Goal: Use online tool/utility: Utilize a website feature to perform a specific function

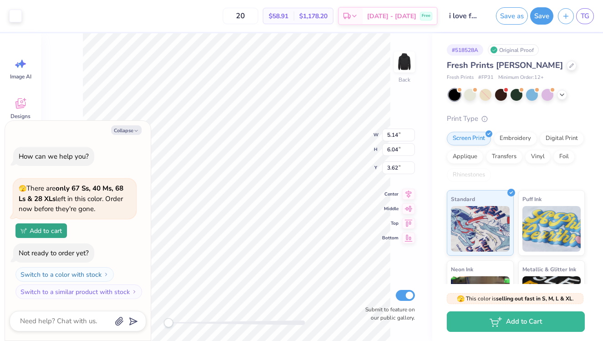
type textarea "x"
type input "4.23"
type input "4.98"
type textarea "x"
type input "4.89"
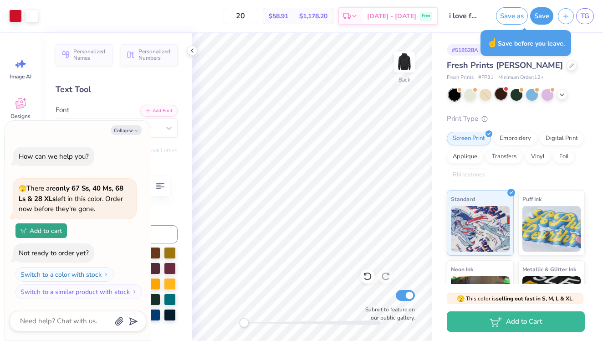
click at [503, 91] on div at bounding box center [501, 94] width 12 height 12
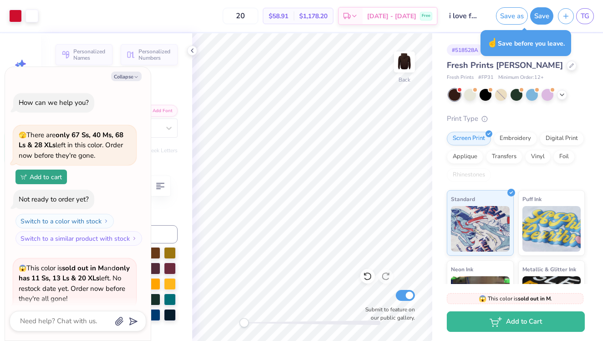
scroll to position [90, 0]
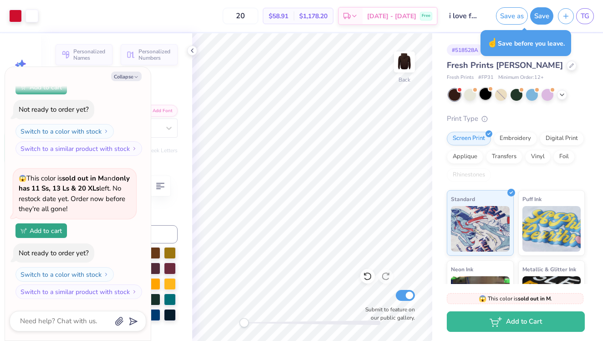
click at [485, 94] on div at bounding box center [486, 94] width 12 height 12
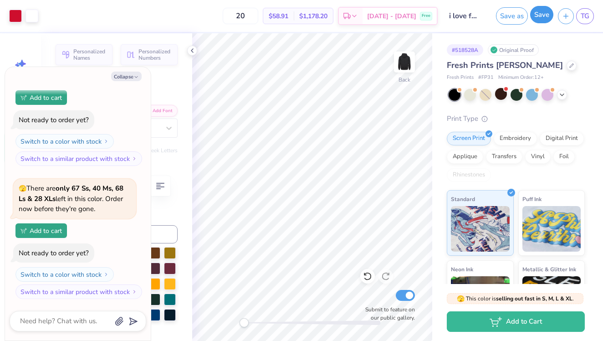
click at [541, 17] on button "Save" at bounding box center [541, 14] width 23 height 17
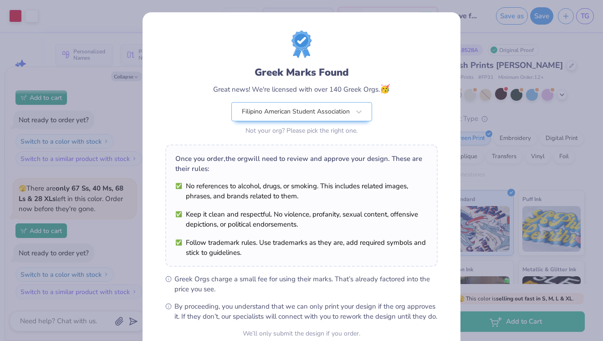
scroll to position [86, 0]
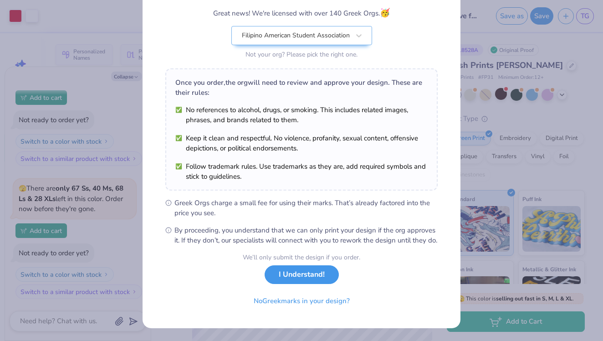
click at [317, 276] on button "I Understand!" at bounding box center [302, 274] width 74 height 19
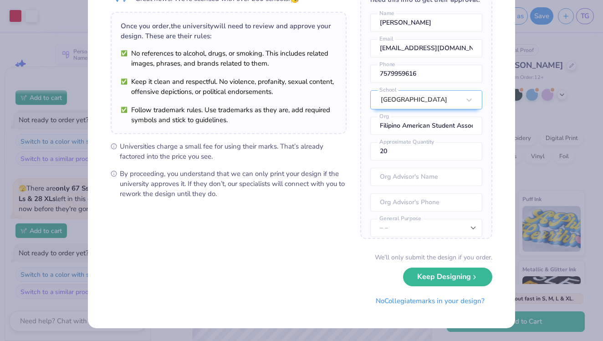
scroll to position [0, 0]
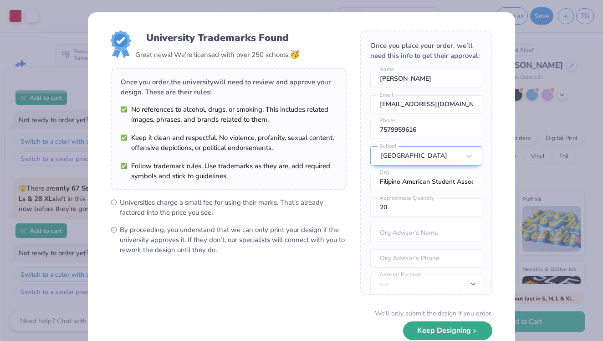
click at [446, 332] on button "Keep Designing" at bounding box center [447, 330] width 89 height 19
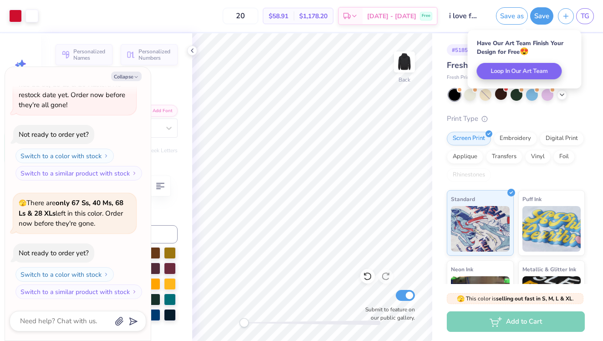
type textarea "x"
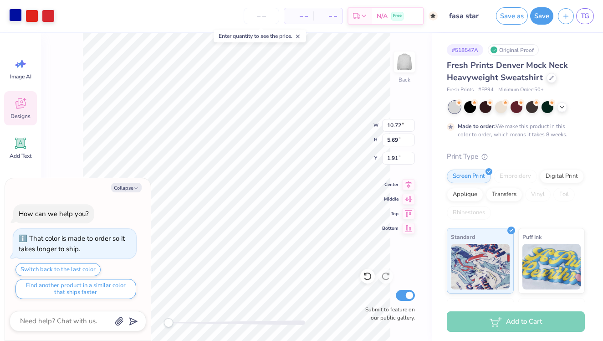
click at [15, 17] on div at bounding box center [15, 15] width 13 height 13
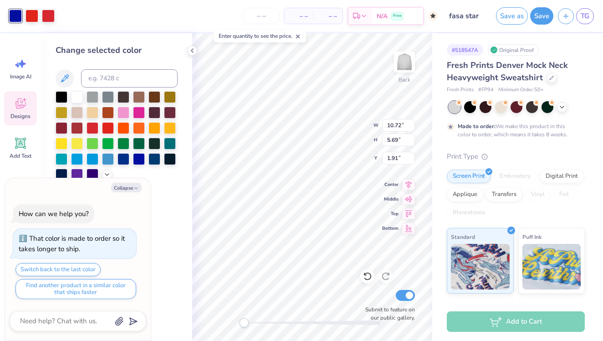
click at [68, 95] on div at bounding box center [117, 135] width 122 height 89
click at [65, 95] on div at bounding box center [62, 96] width 12 height 12
click at [97, 124] on div at bounding box center [93, 127] width 12 height 12
click at [148, 127] on div at bounding box center [154, 127] width 12 height 12
click at [168, 129] on div at bounding box center [170, 127] width 12 height 12
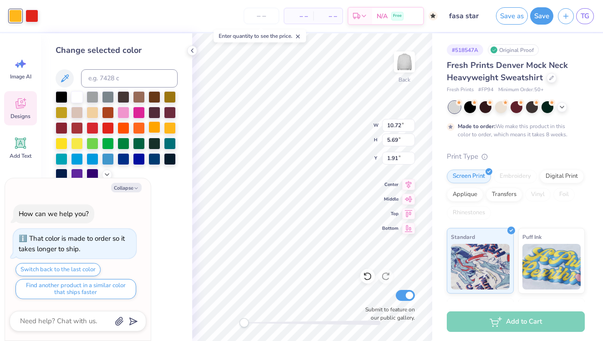
click at [156, 129] on div at bounding box center [154, 127] width 12 height 12
click at [79, 95] on div at bounding box center [77, 96] width 12 height 12
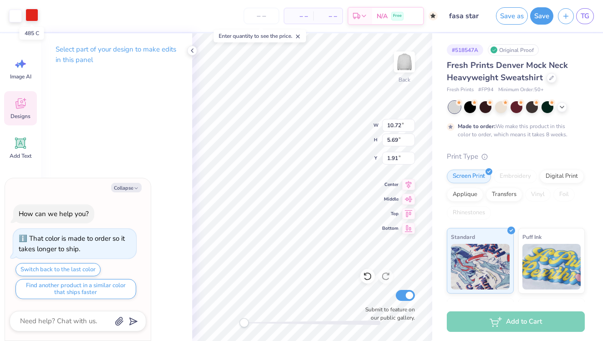
click at [26, 12] on div at bounding box center [32, 15] width 13 height 13
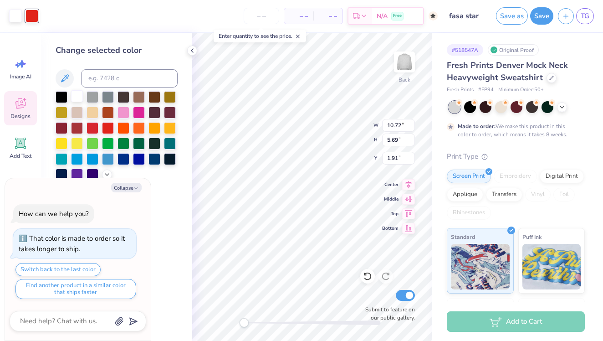
click at [76, 95] on div at bounding box center [77, 96] width 12 height 12
click at [155, 157] on div at bounding box center [154, 158] width 12 height 12
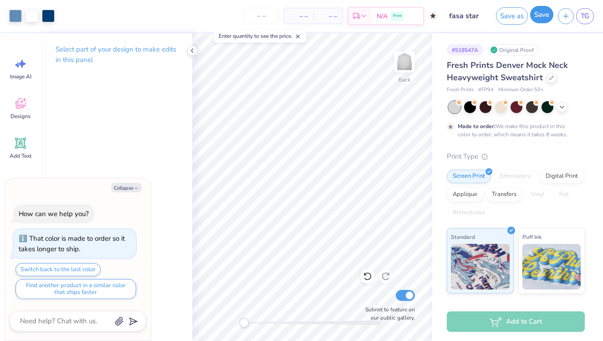
click at [540, 15] on button "Save" at bounding box center [541, 14] width 23 height 17
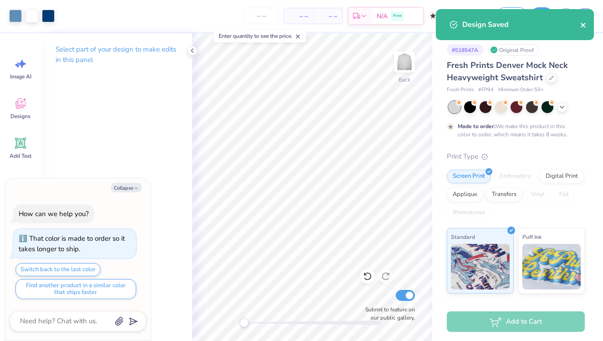
click at [582, 26] on icon "close" at bounding box center [583, 25] width 5 height 5
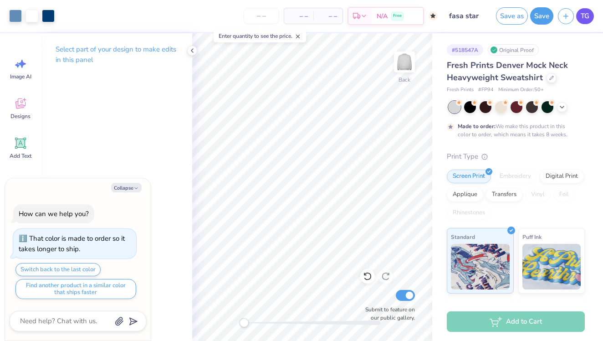
click at [583, 15] on span "TG" at bounding box center [585, 16] width 9 height 10
type textarea "x"
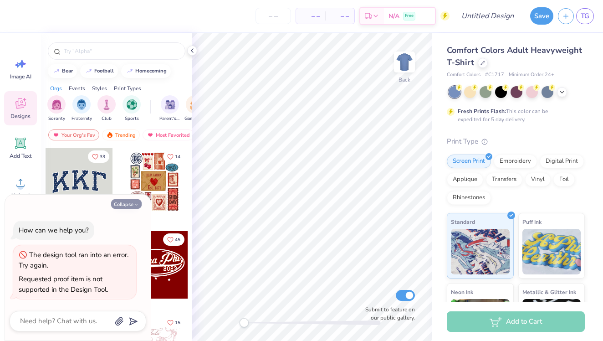
click at [128, 201] on button "Collapse" at bounding box center [126, 204] width 31 height 10
type textarea "x"
click at [126, 201] on button "Collapse" at bounding box center [126, 204] width 31 height 10
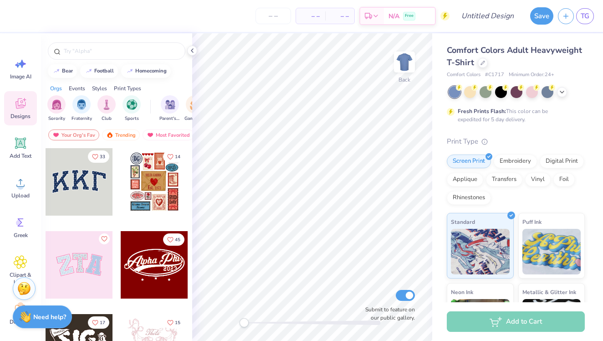
type textarea "x"
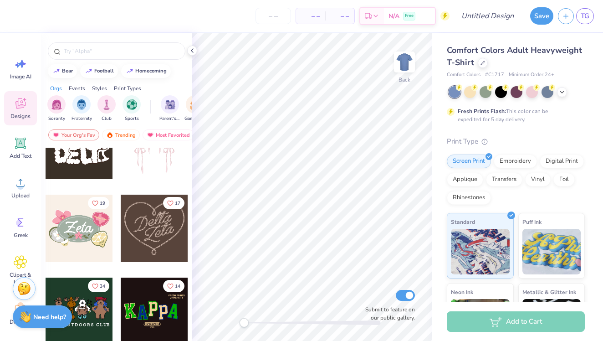
scroll to position [220, 0]
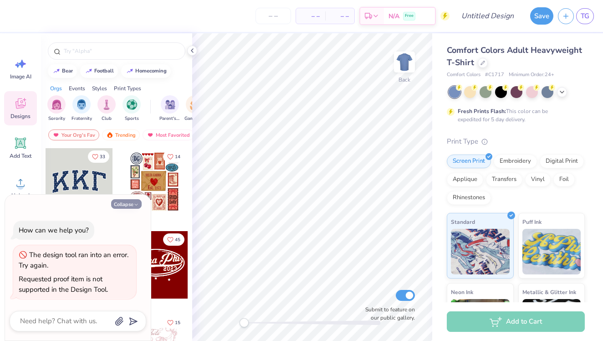
click at [138, 205] on icon "button" at bounding box center [135, 204] width 5 height 5
type textarea "x"
